Goal: Task Accomplishment & Management: Use online tool/utility

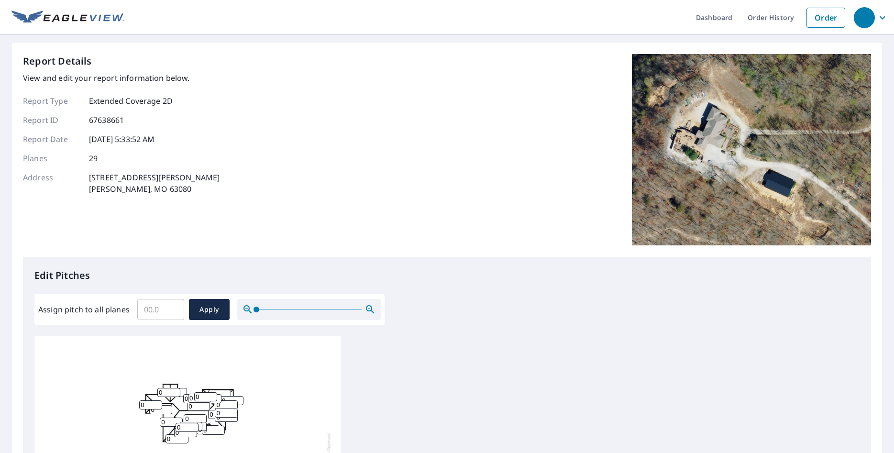
scroll to position [55, 0]
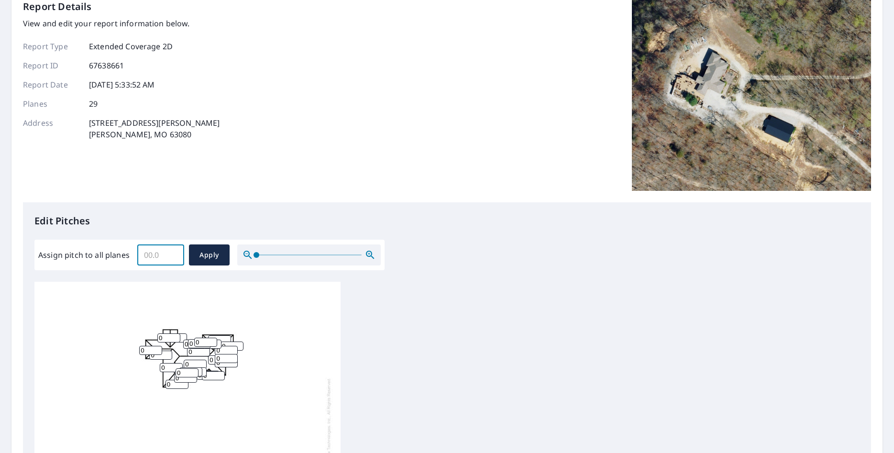
drag, startPoint x: 154, startPoint y: 249, endPoint x: 160, endPoint y: 256, distance: 9.5
click at [154, 249] on input "Assign pitch to all planes" at bounding box center [160, 255] width 47 height 27
type input "8"
click at [211, 262] on button "Apply" at bounding box center [209, 254] width 41 height 21
type input "8"
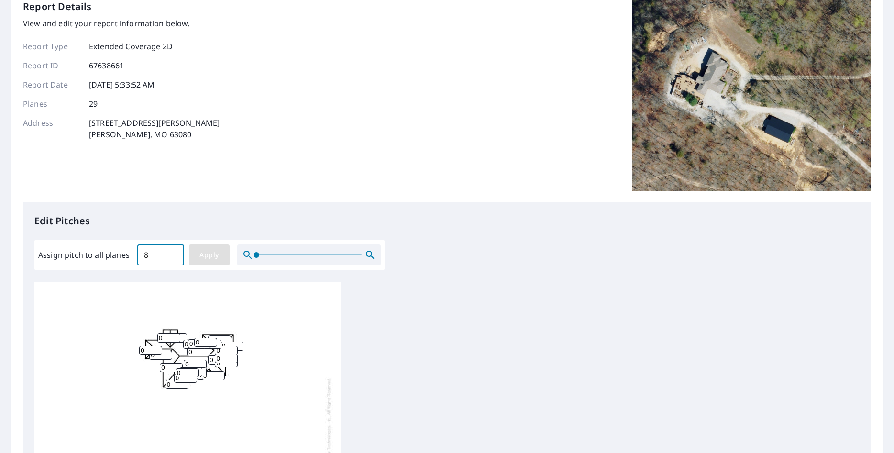
type input "8"
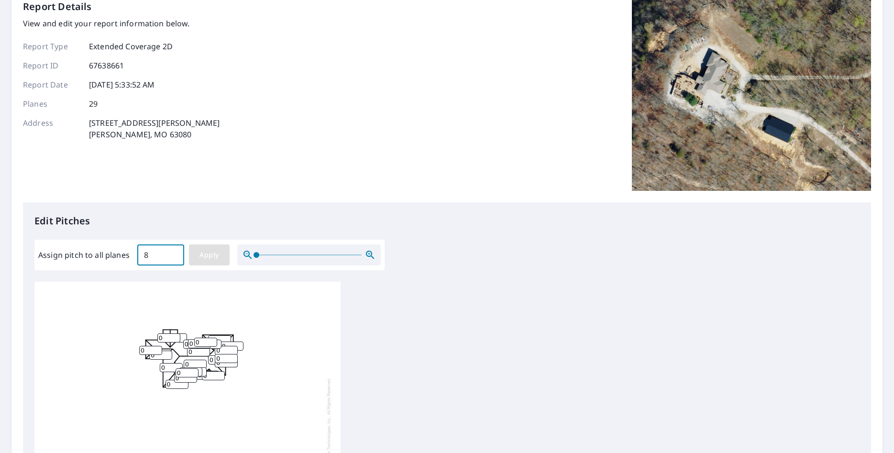
type input "8"
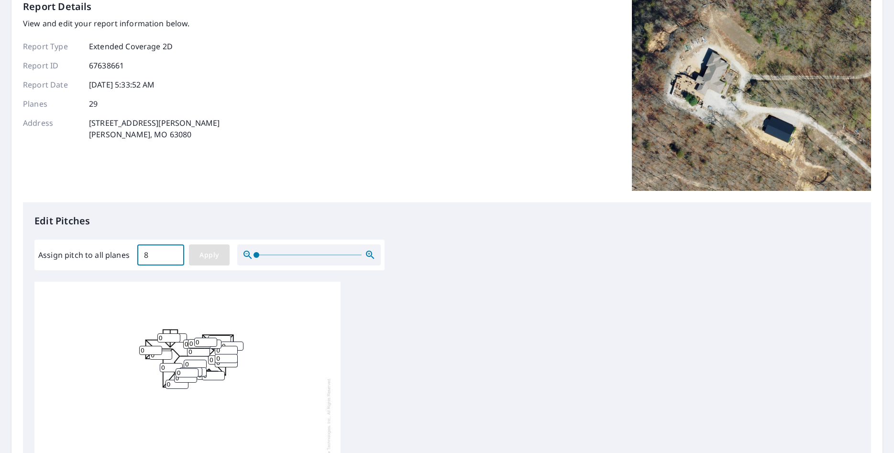
type input "8"
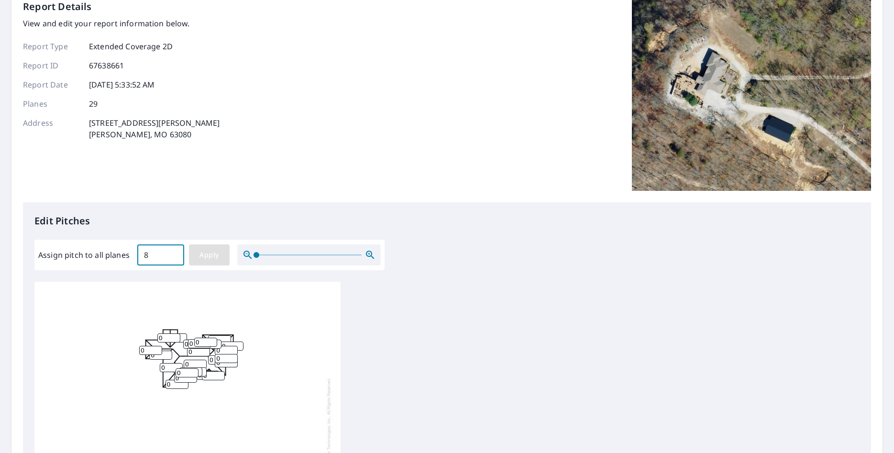
type input "8"
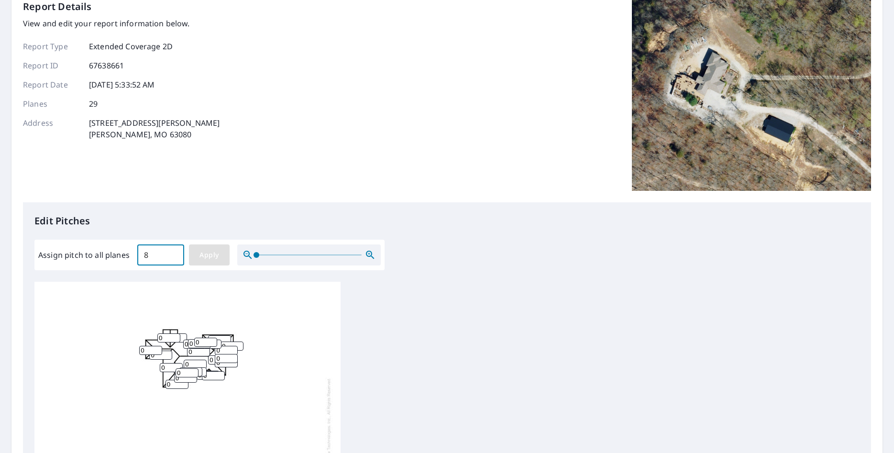
type input "8"
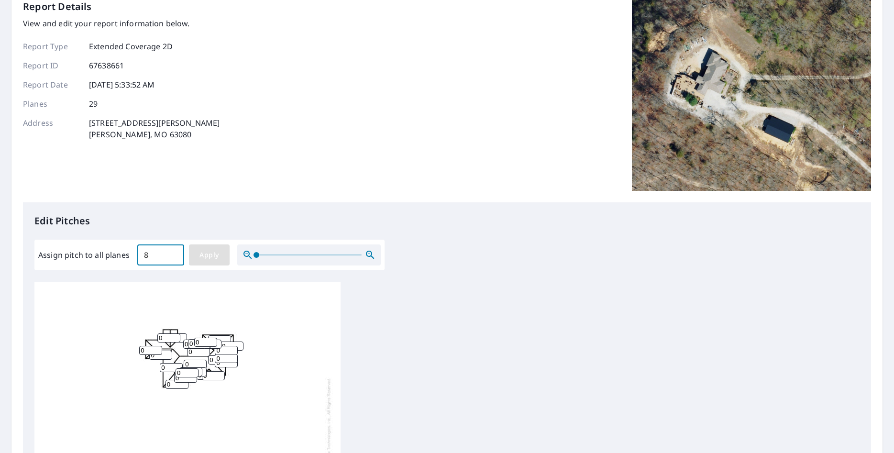
type input "8"
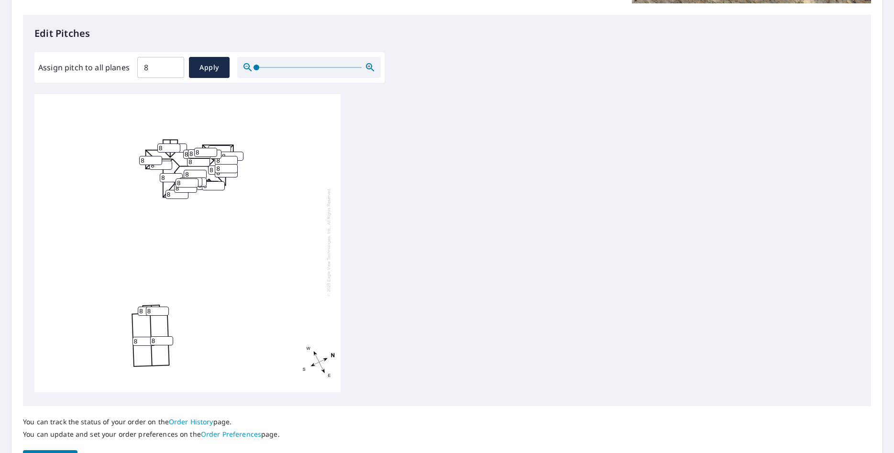
scroll to position [304, 0]
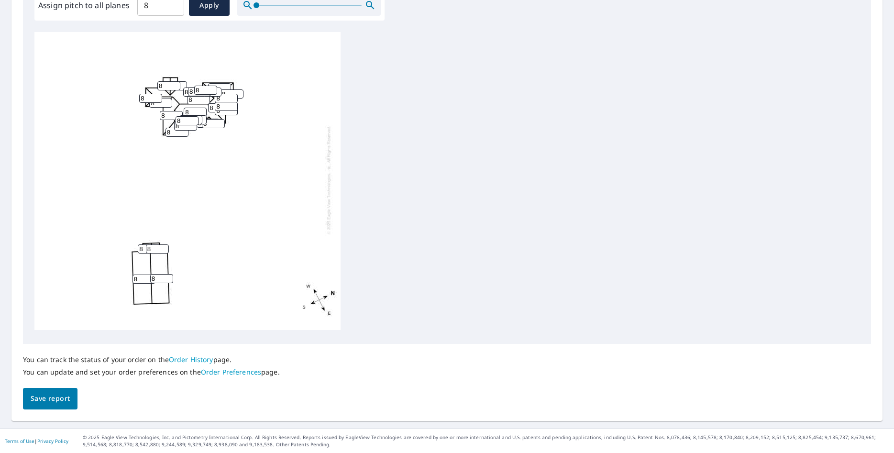
click at [159, 280] on input "8" at bounding box center [161, 278] width 23 height 9
type input "0"
click at [143, 279] on input "8" at bounding box center [144, 279] width 23 height 9
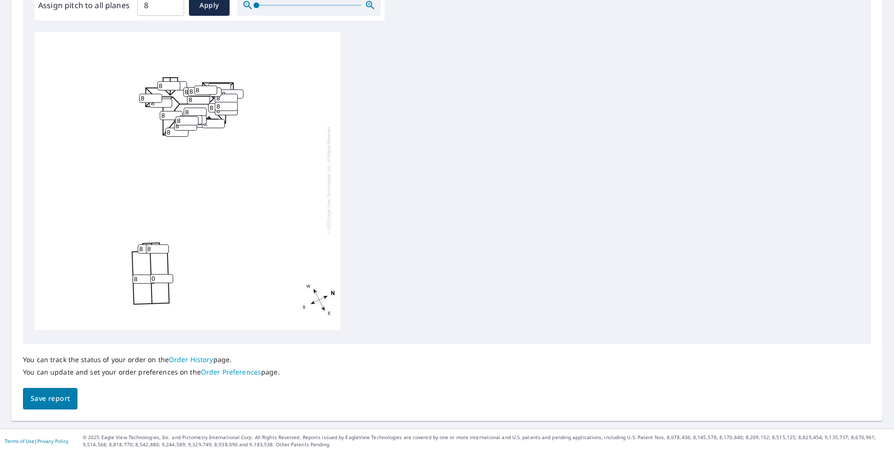
click at [143, 279] on input "8" at bounding box center [144, 279] width 23 height 9
type input "0"
click at [154, 251] on input "8" at bounding box center [157, 248] width 23 height 9
type input "0"
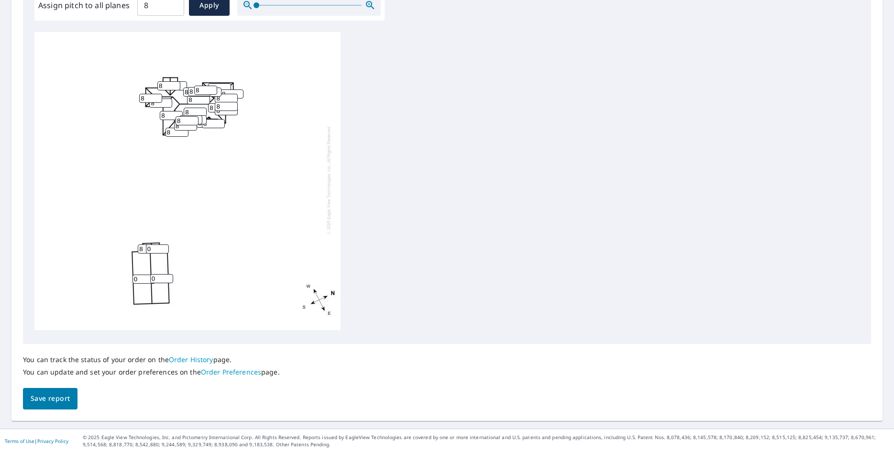
click at [144, 250] on input "8" at bounding box center [149, 248] width 23 height 9
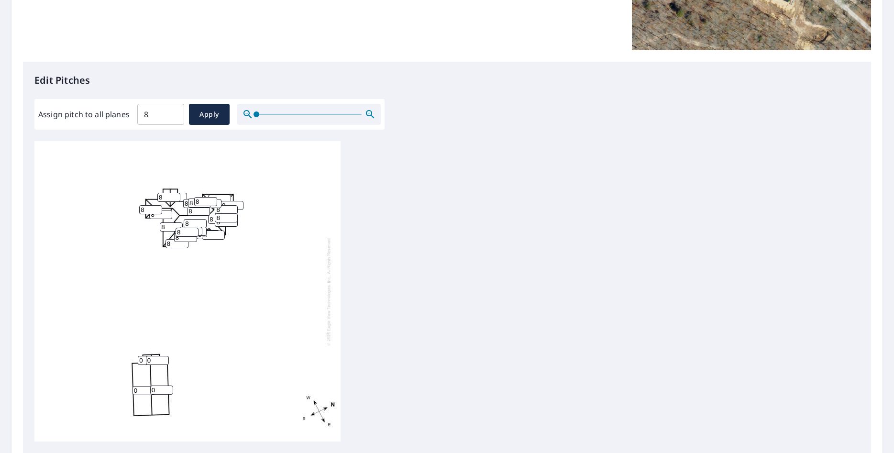
scroll to position [2, 0]
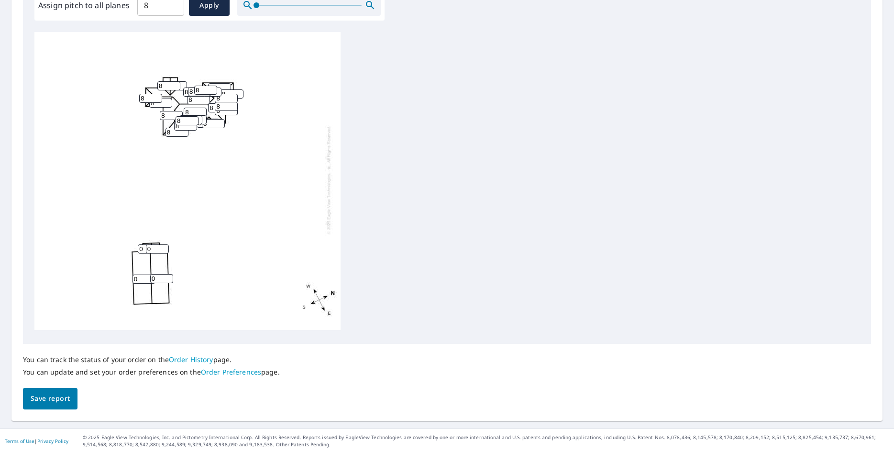
type input "0"
click at [68, 403] on span "Save report" at bounding box center [50, 399] width 39 height 12
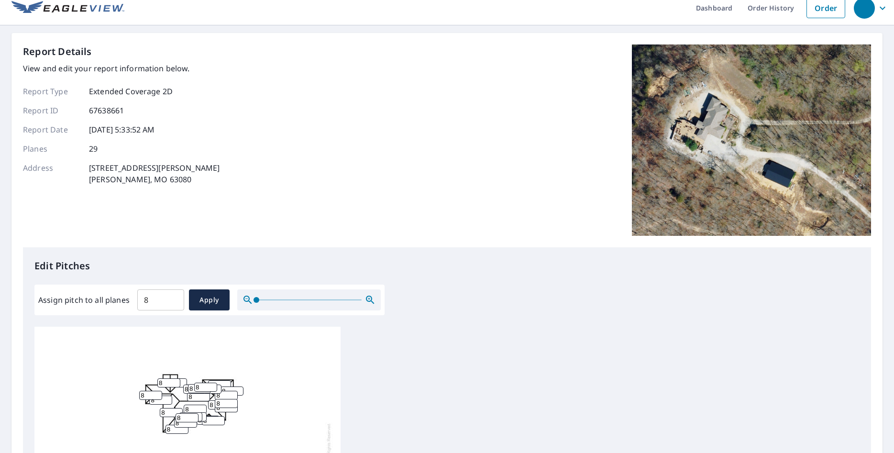
scroll to position [0, 0]
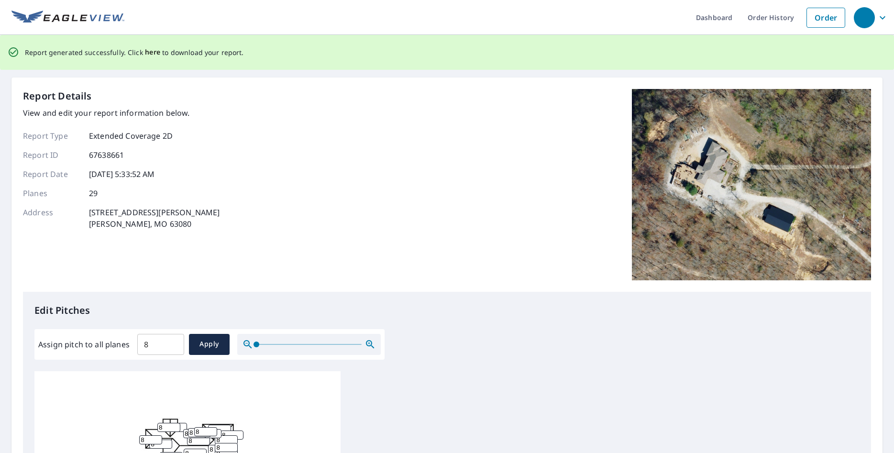
click at [149, 51] on span "here" at bounding box center [153, 52] width 16 height 12
